Goal: Information Seeking & Learning: Learn about a topic

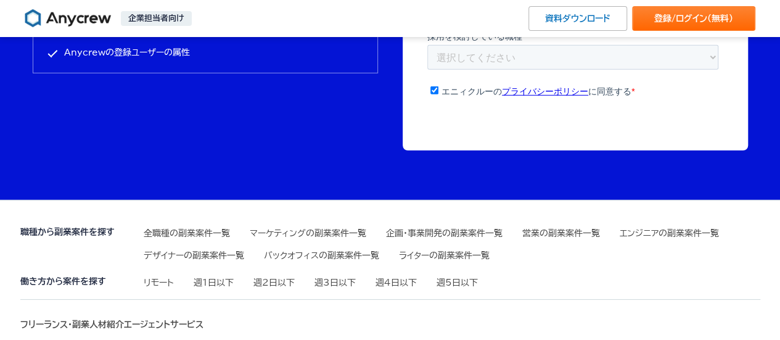
scroll to position [4316, 0]
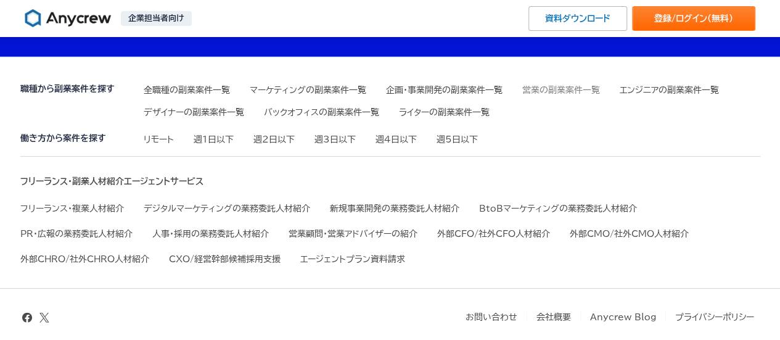
click at [560, 86] on link "営業の副業案件一覧" at bounding box center [561, 90] width 78 height 9
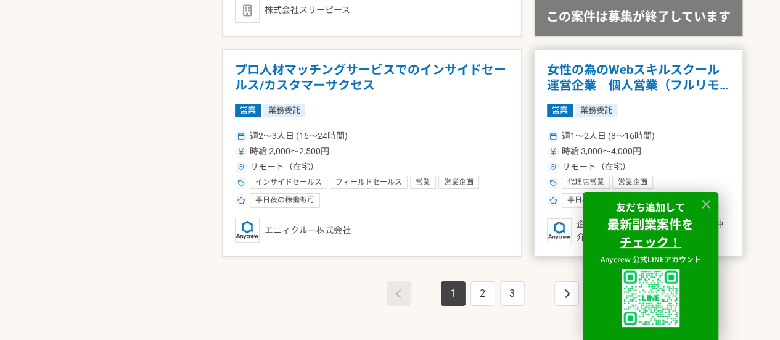
scroll to position [2343, 0]
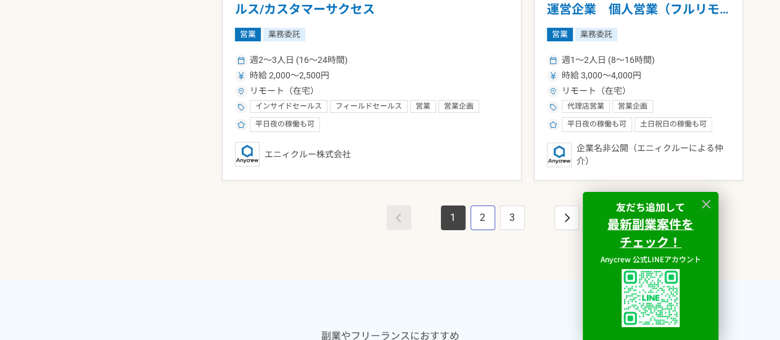
click at [485, 215] on link "2" at bounding box center [482, 217] width 25 height 25
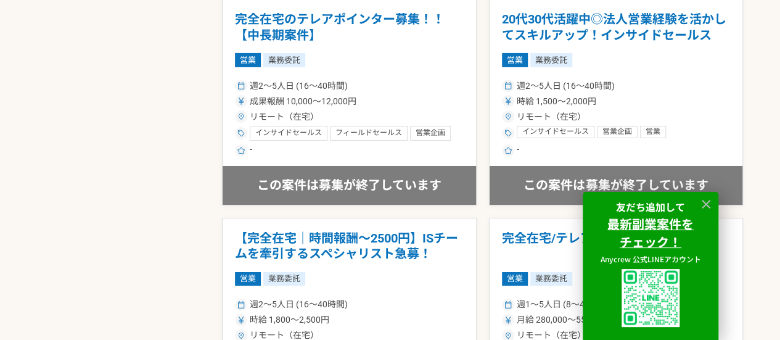
scroll to position [2343, 0]
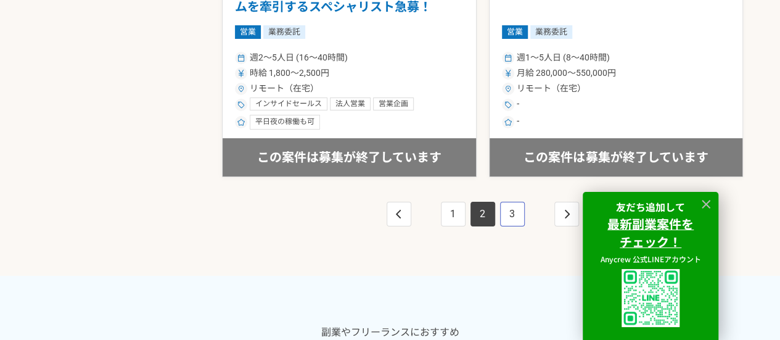
click at [505, 209] on link "3" at bounding box center [512, 214] width 25 height 25
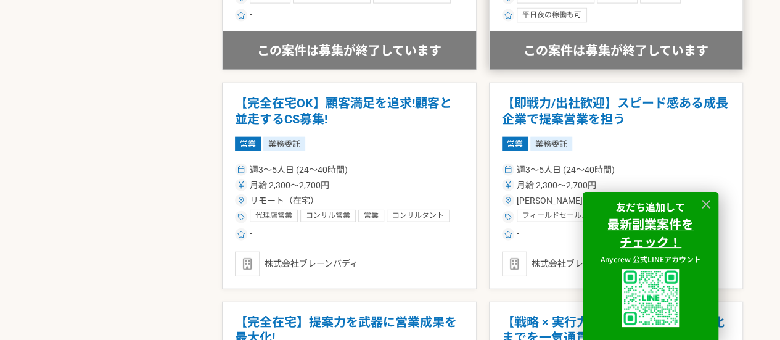
scroll to position [1541, 0]
